Goal: Transaction & Acquisition: Download file/media

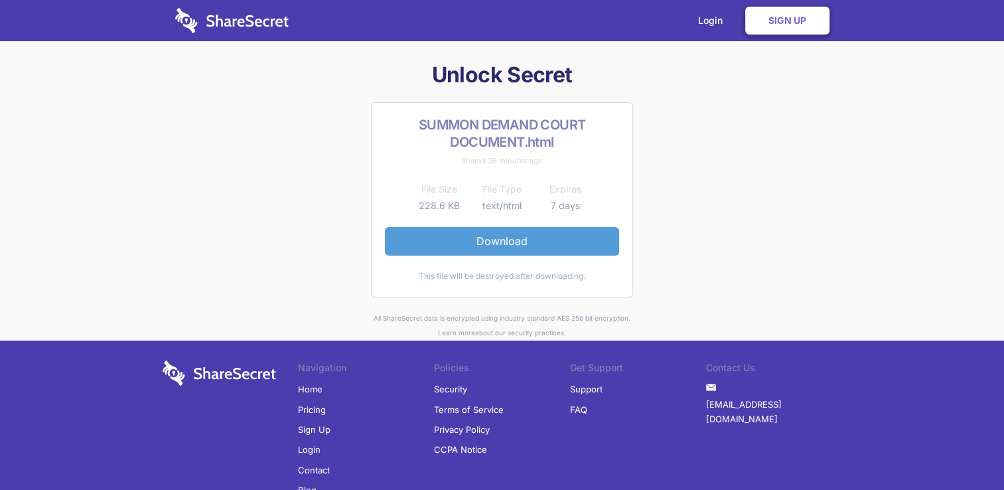
click at [502, 240] on link "Download" at bounding box center [502, 241] width 234 height 28
click at [518, 239] on link "Download" at bounding box center [502, 241] width 234 height 28
